Goal: Information Seeking & Learning: Compare options

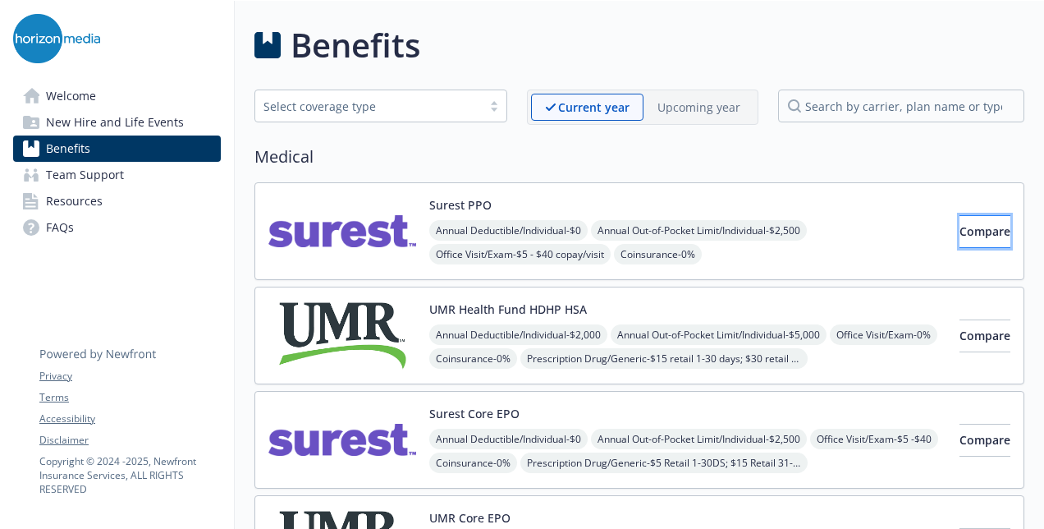
click at [960, 236] on span "Compare" at bounding box center [985, 231] width 51 height 16
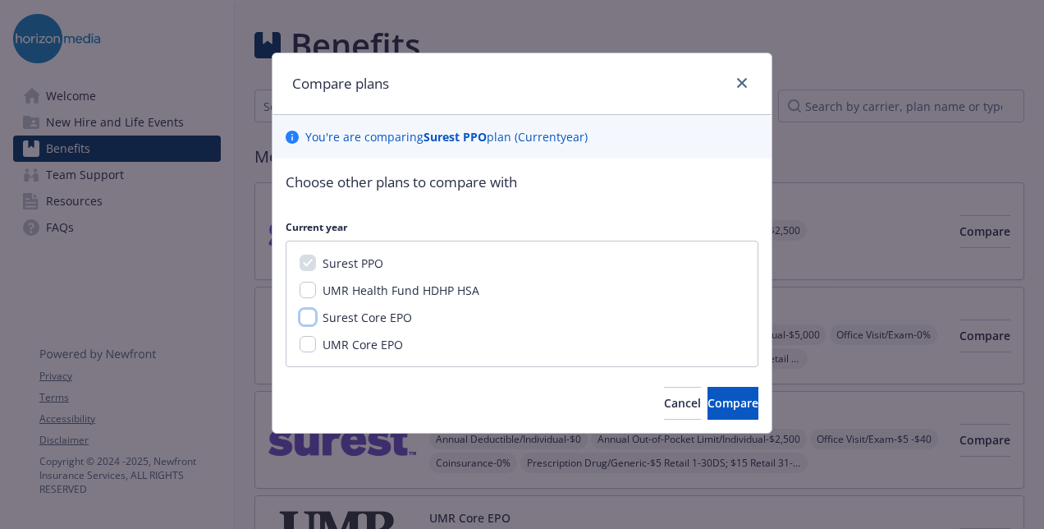
click at [311, 317] on input "Surest Core EPO" at bounding box center [308, 317] width 16 height 16
checkbox input "true"
click at [714, 401] on span "Compare" at bounding box center [733, 403] width 51 height 16
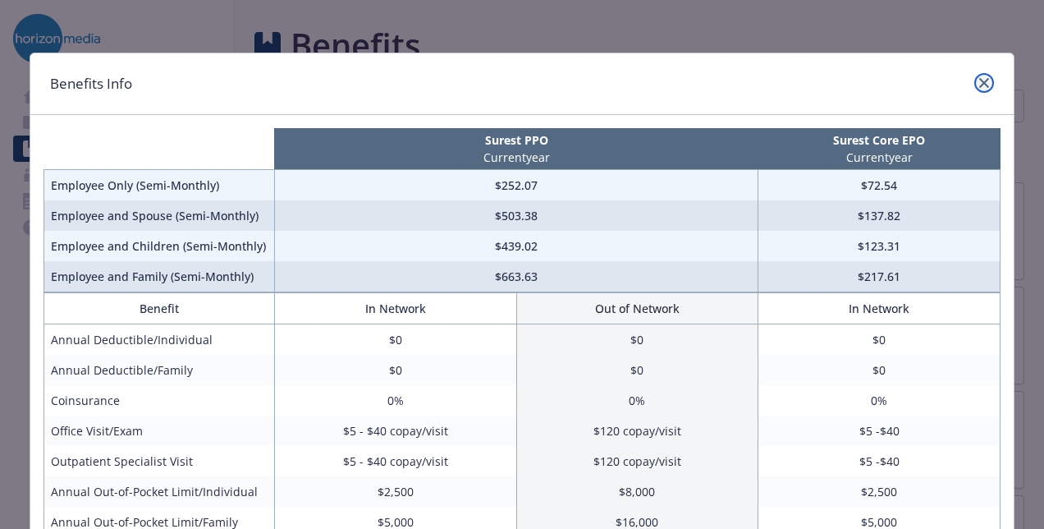
click at [982, 87] on link "close" at bounding box center [984, 83] width 20 height 20
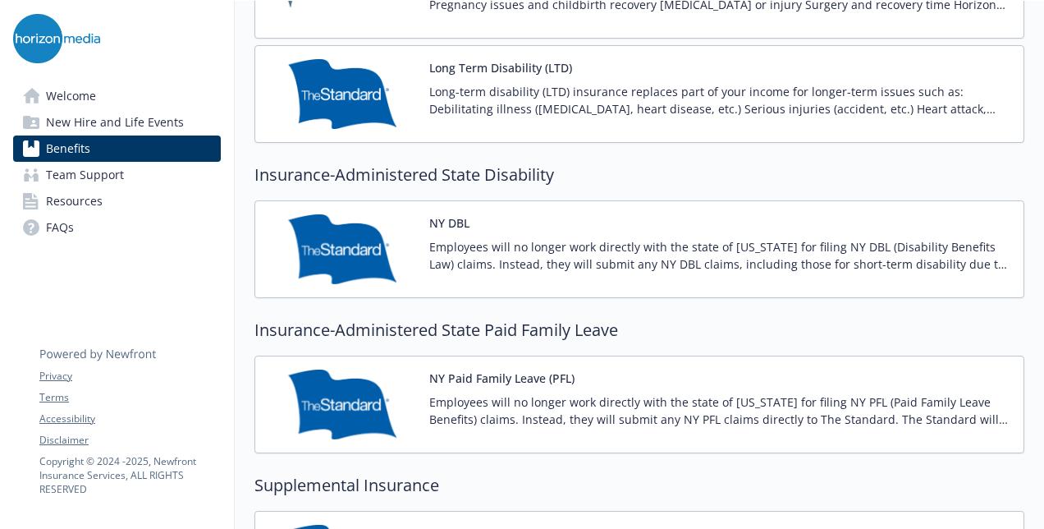
scroll to position [1560, 0]
